Goal: Task Accomplishment & Management: Use online tool/utility

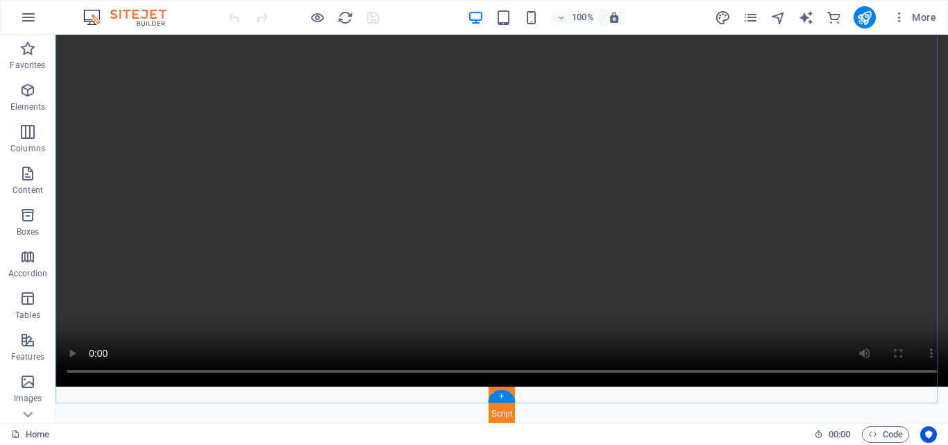
scroll to position [861, 0]
click at [114, 377] on icon at bounding box center [114, 378] width 8 height 15
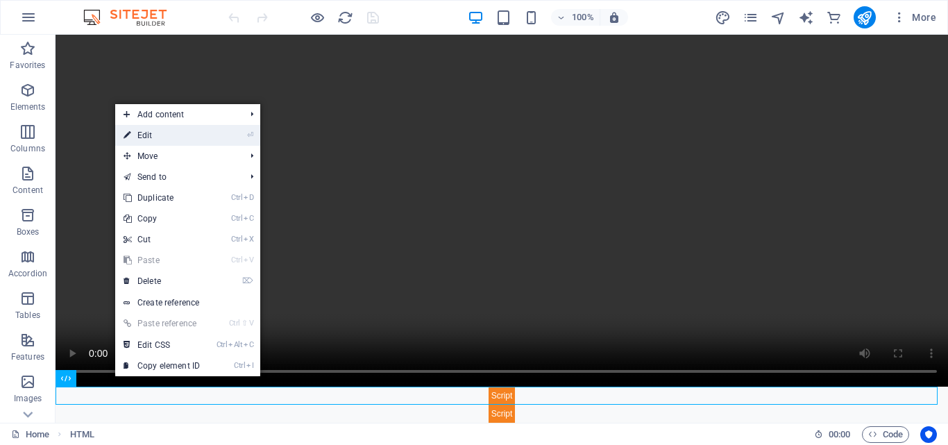
click at [151, 139] on link "⏎ Edit" at bounding box center [161, 135] width 93 height 21
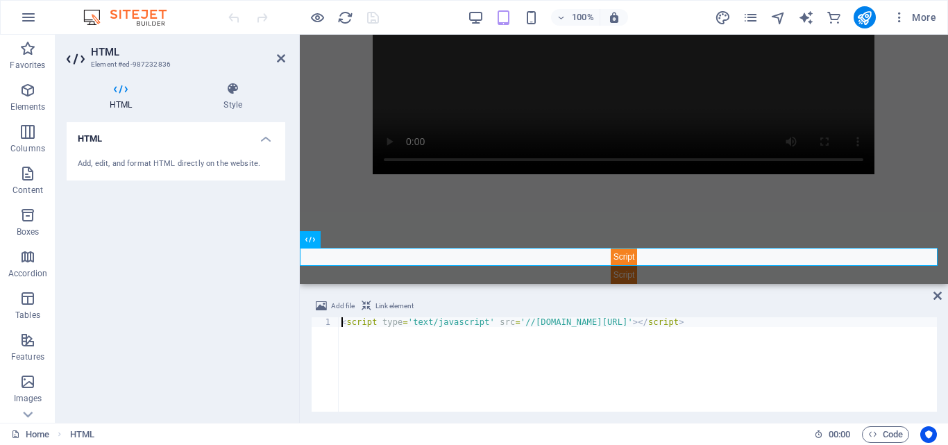
scroll to position [838, 0]
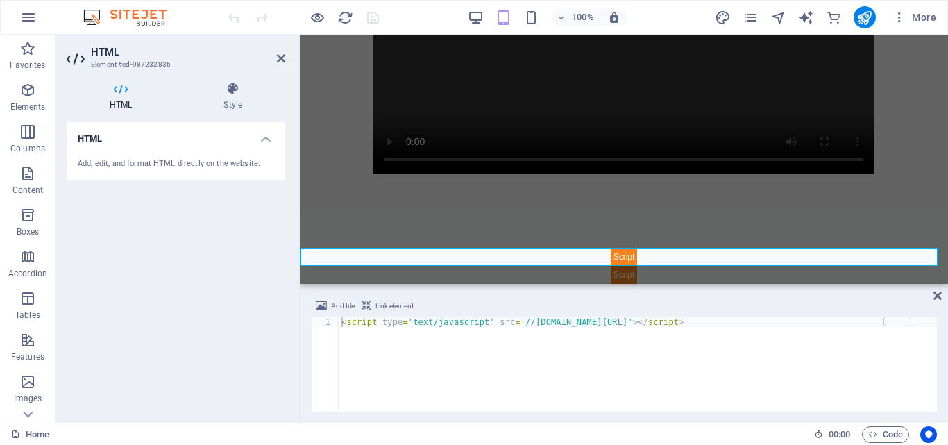
click at [275, 59] on header "HTML Element #ed-987232836" at bounding box center [176, 53] width 219 height 36
click at [278, 59] on icon at bounding box center [281, 58] width 8 height 11
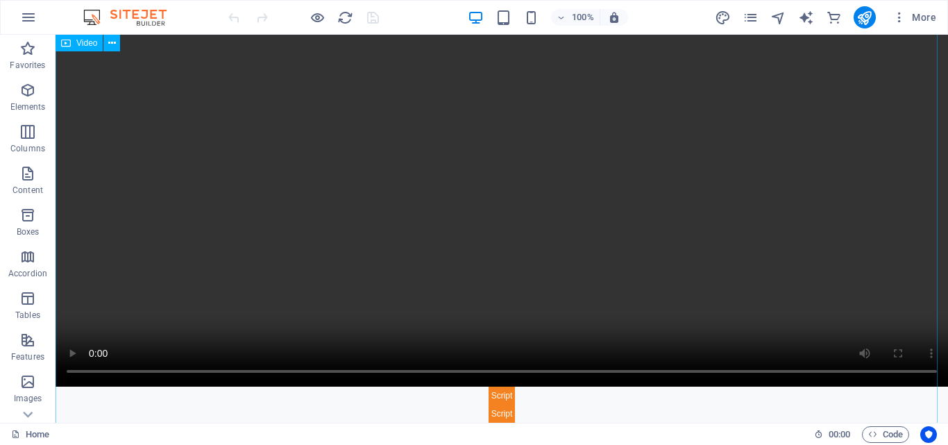
scroll to position [861, 0]
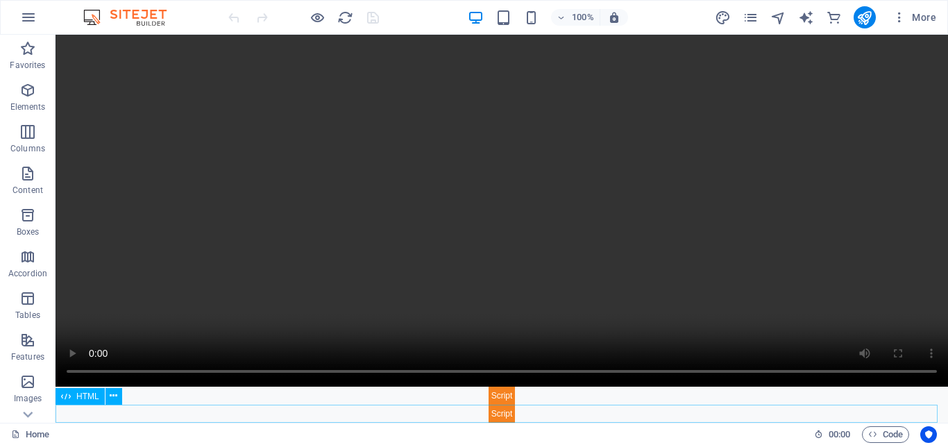
click at [492, 407] on div at bounding box center [502, 414] width 892 height 18
click at [109, 403] on button at bounding box center [113, 396] width 17 height 17
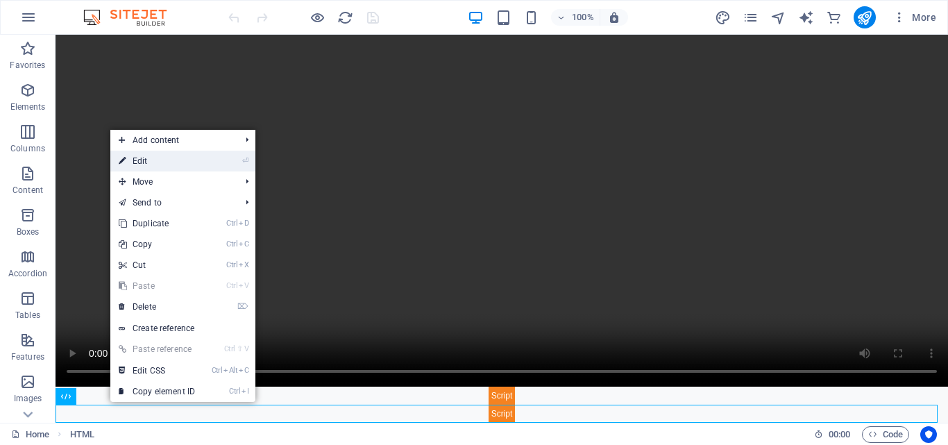
click at [143, 164] on link "⏎ Edit" at bounding box center [156, 161] width 93 height 21
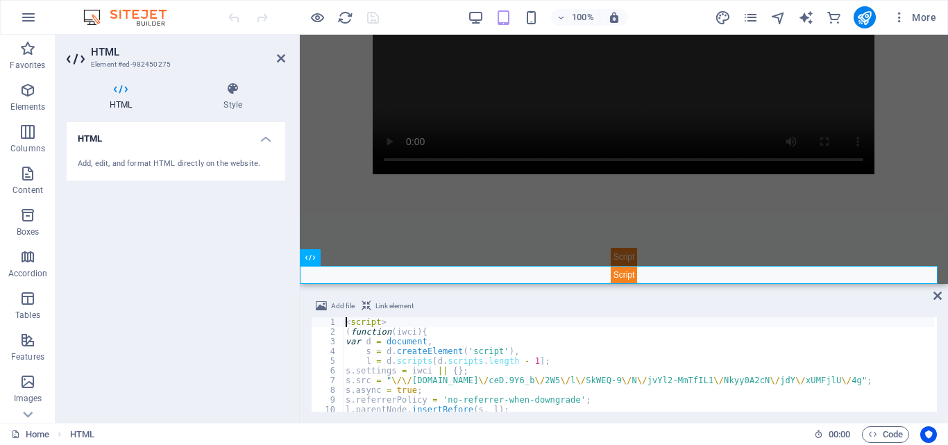
scroll to position [0, 0]
click at [933, 296] on icon at bounding box center [937, 295] width 8 height 11
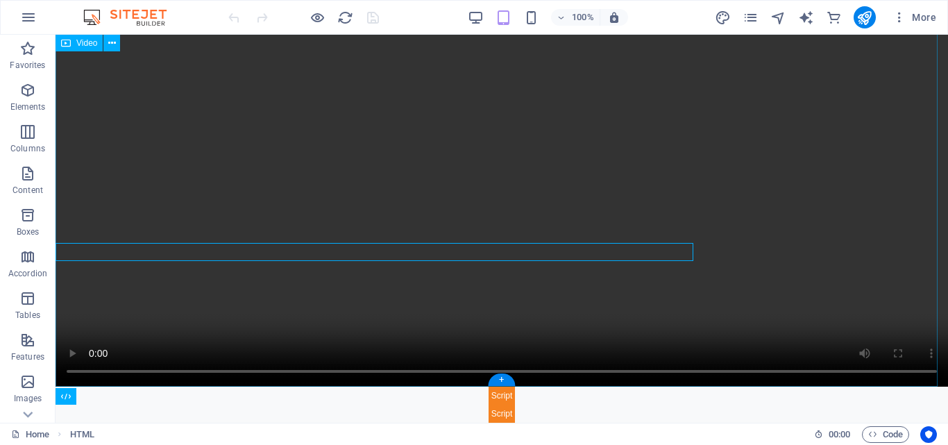
scroll to position [861, 0]
